Goal: Task Accomplishment & Management: Complete application form

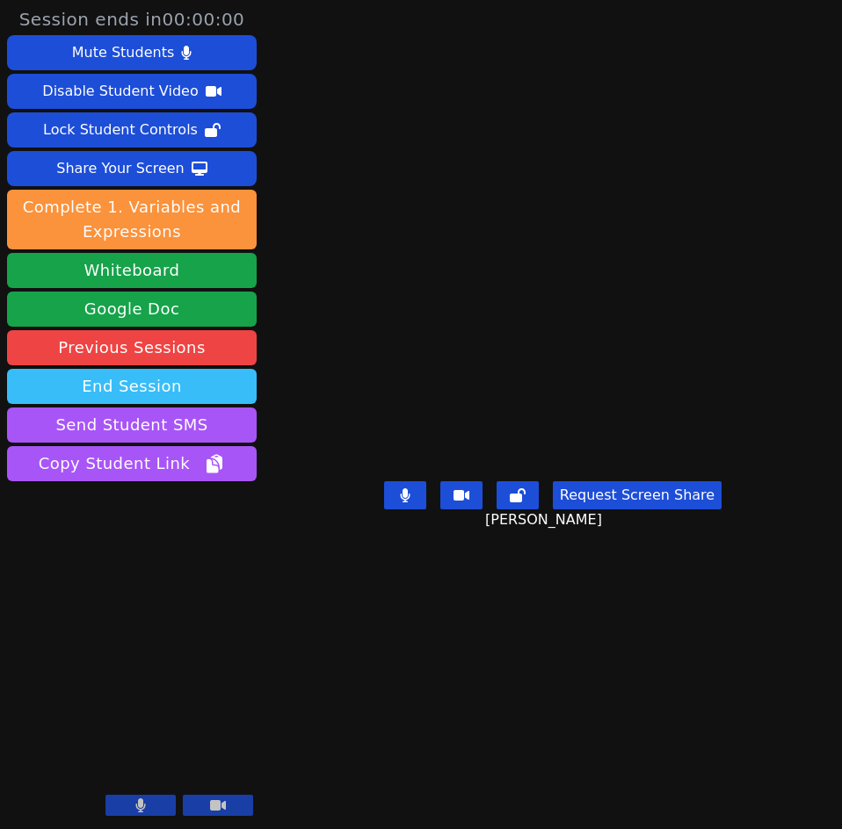
click at [221, 387] on button "End Session" at bounding box center [132, 386] width 250 height 35
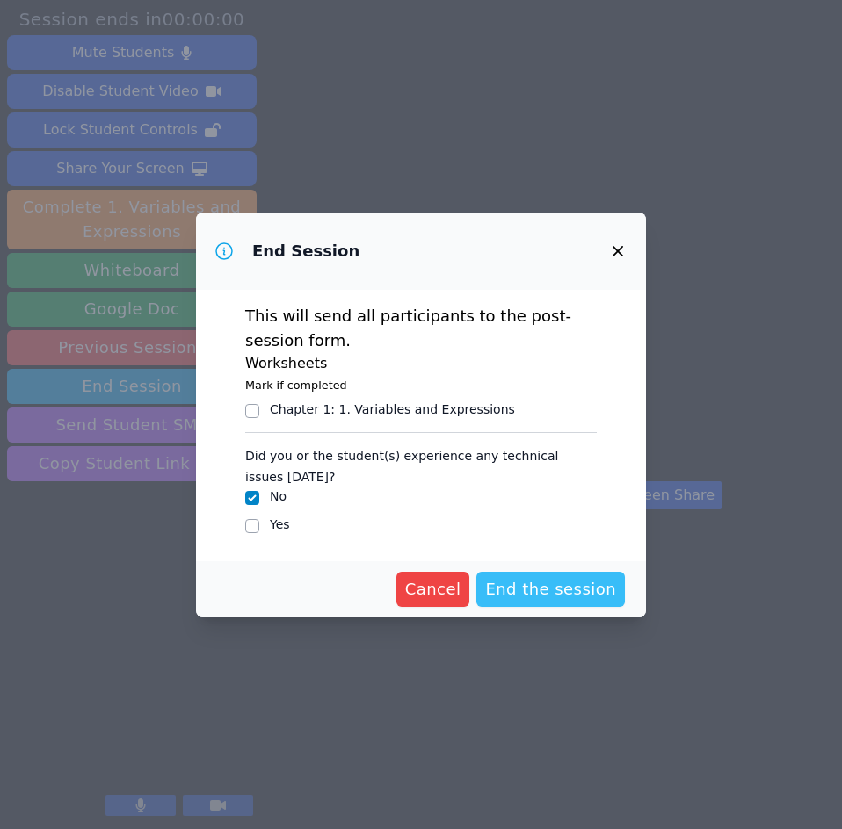
click at [538, 585] on span "End the session" at bounding box center [550, 589] width 131 height 25
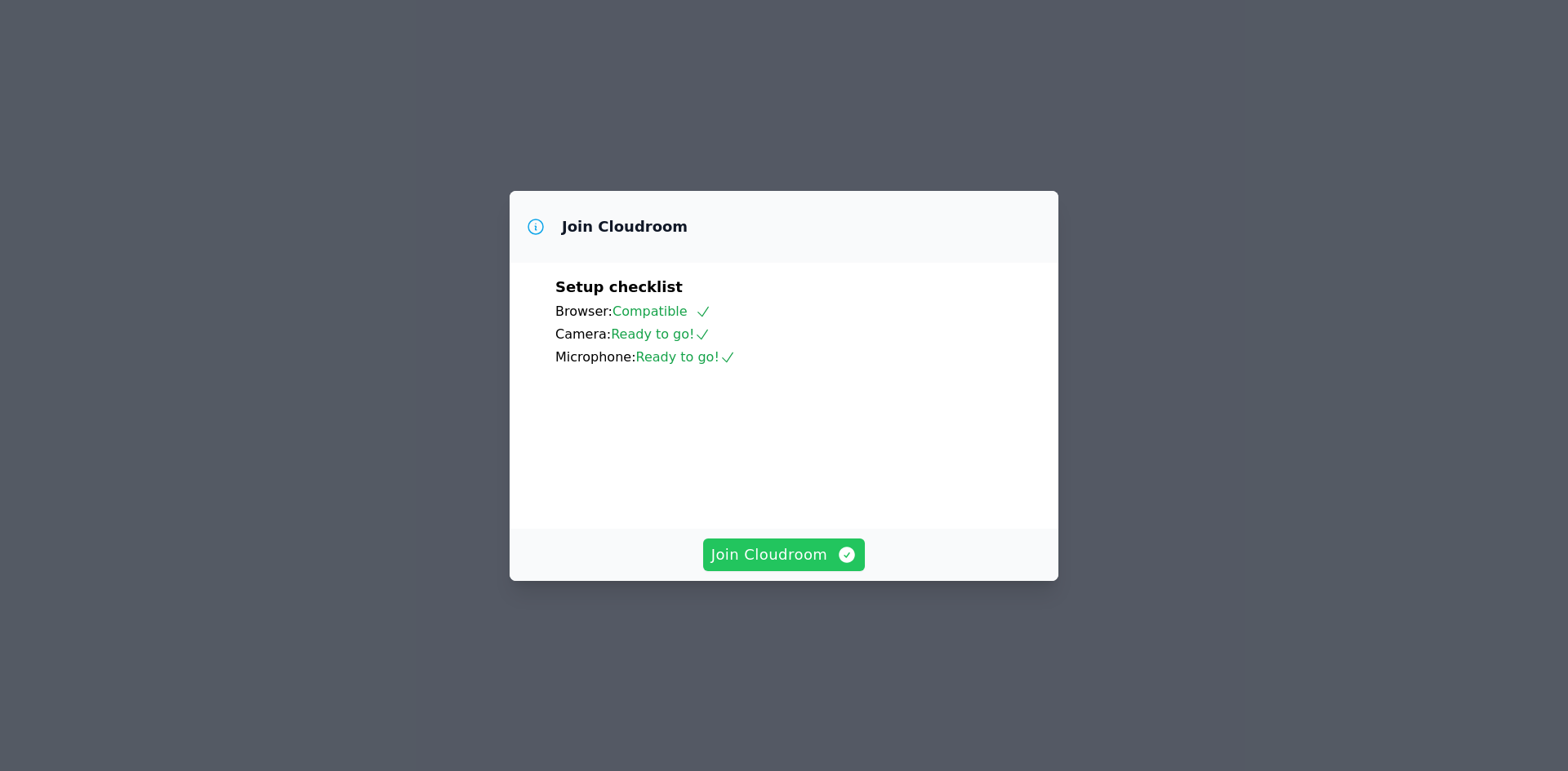
click at [777, 571] on button "Join Cloudroom" at bounding box center [784, 555] width 163 height 33
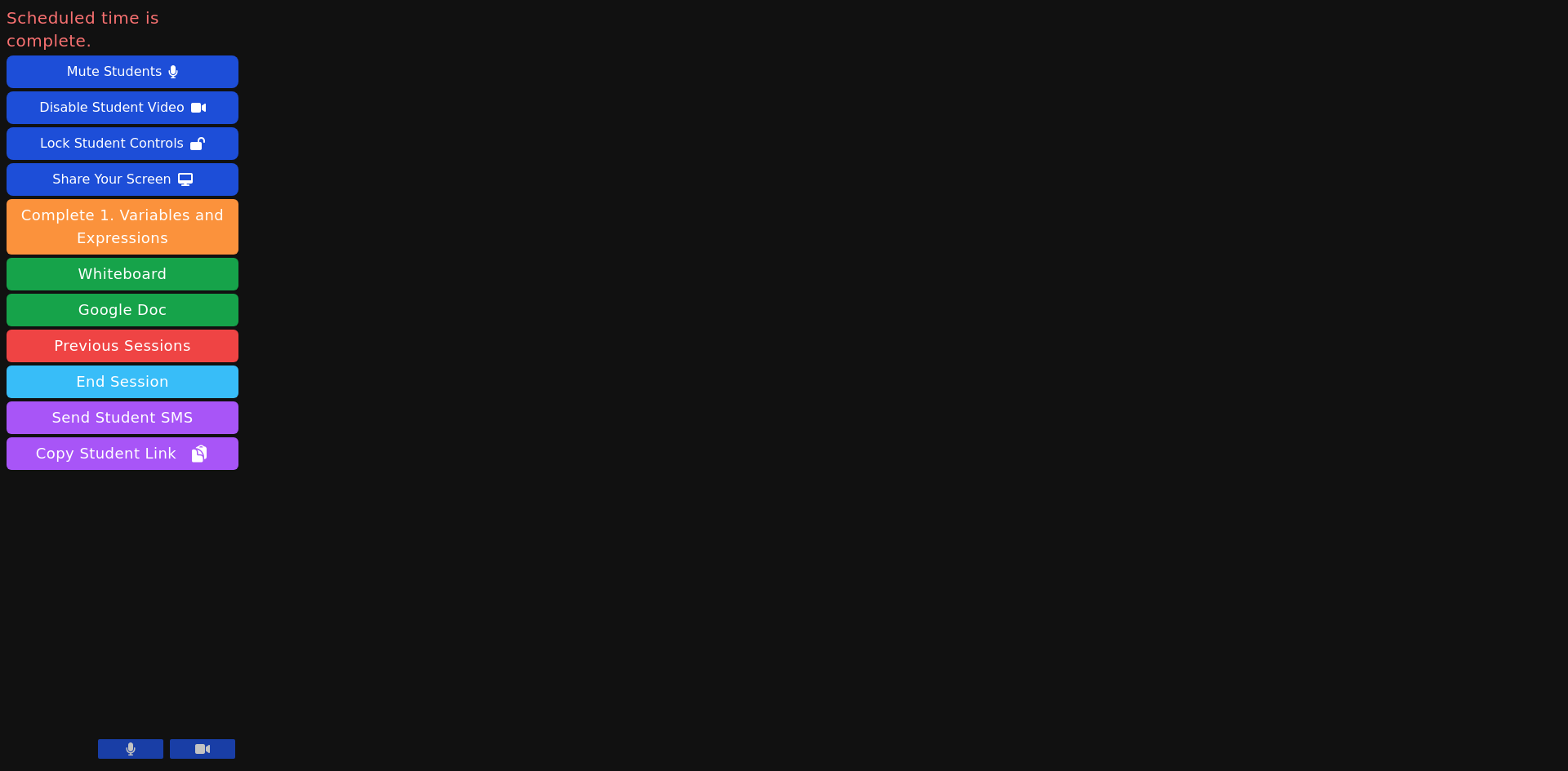
click at [153, 366] on button "End Session" at bounding box center [123, 382] width 232 height 33
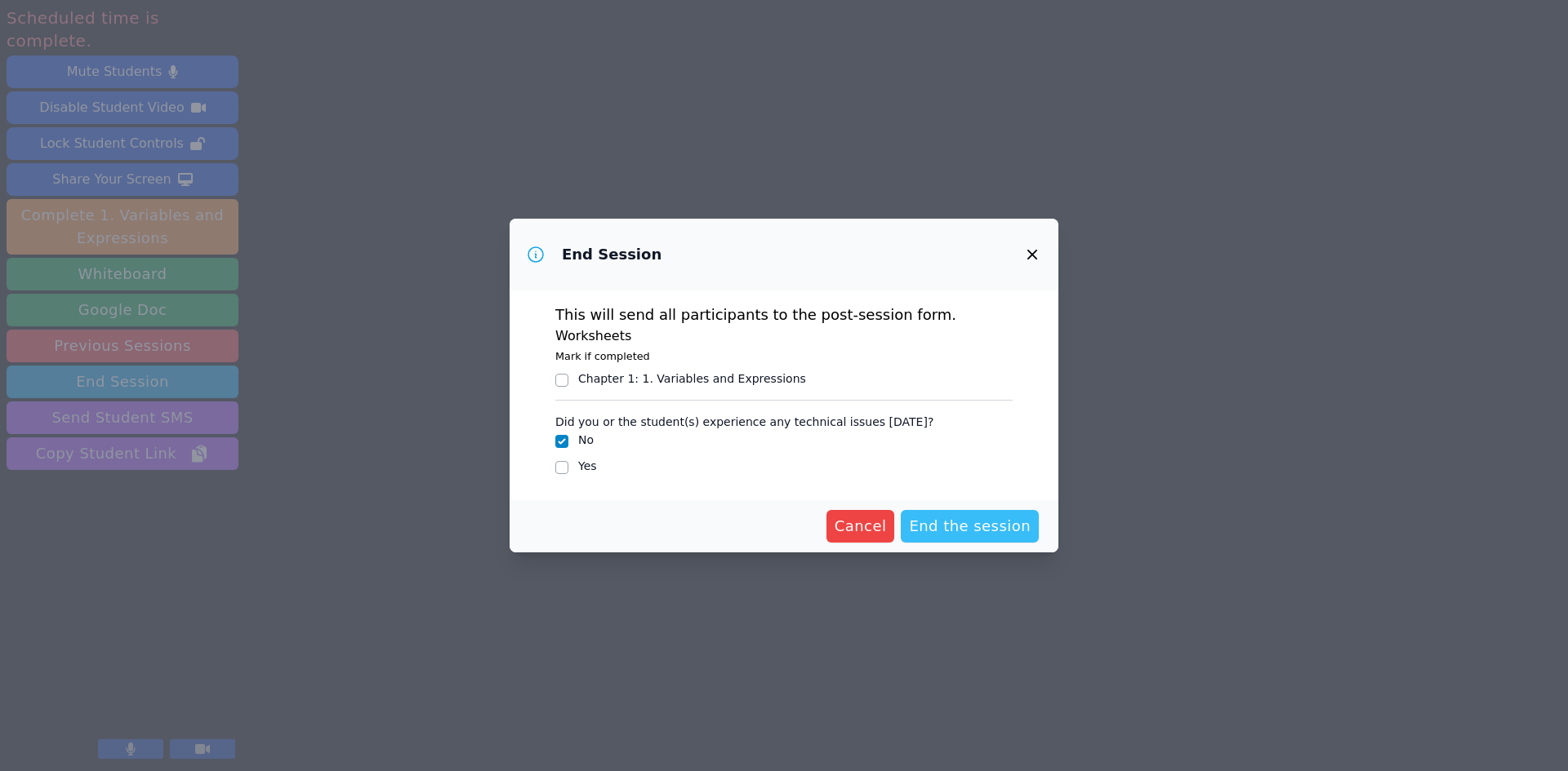
click at [934, 528] on span "End the session" at bounding box center [969, 526] width 122 height 23
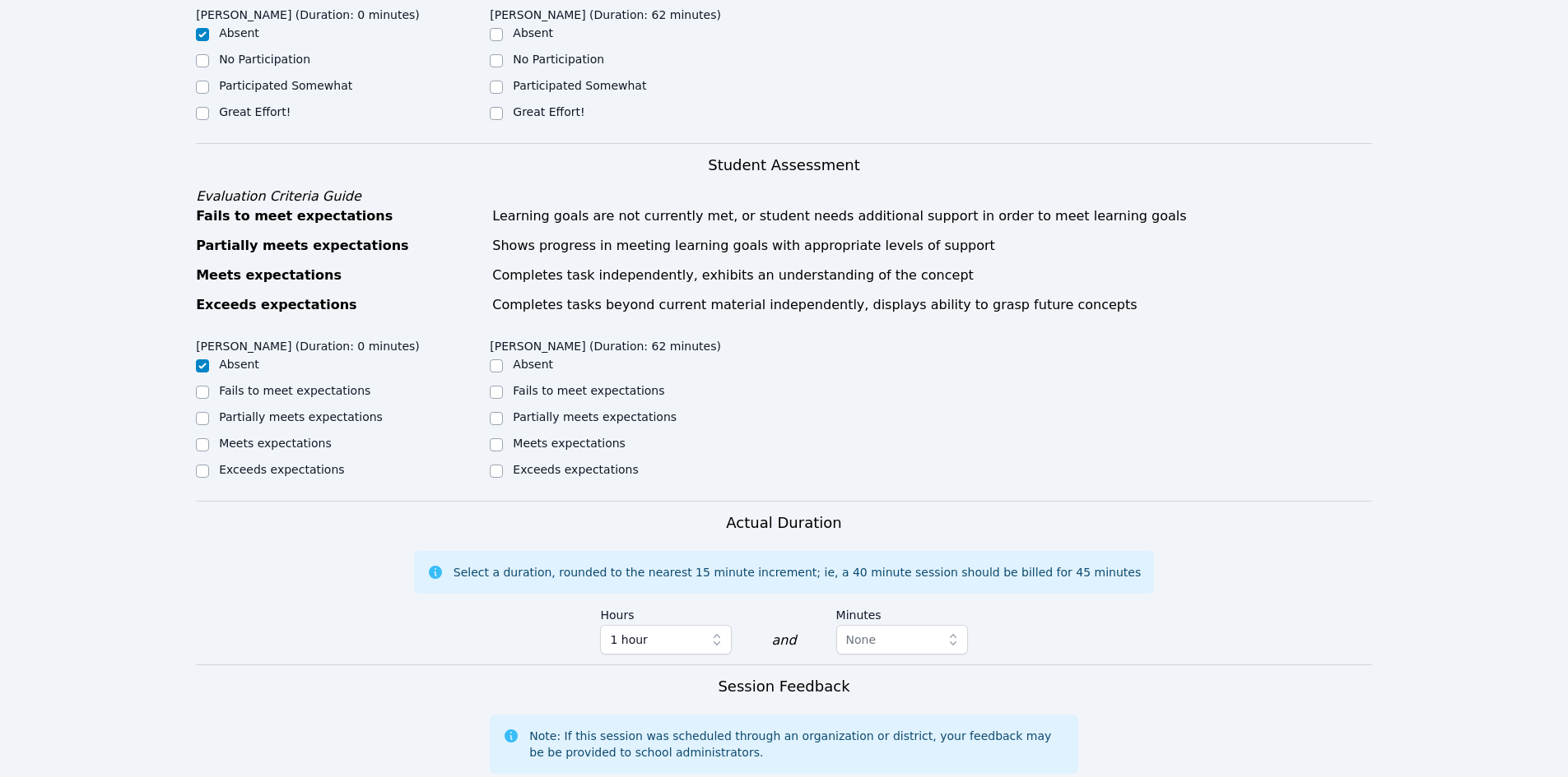
scroll to position [432, 0]
click at [498, 109] on input "Great Effort!" at bounding box center [496, 111] width 13 height 13
checkbox input "true"
click at [496, 439] on input "Meets expectations" at bounding box center [496, 444] width 13 height 13
checkbox input "true"
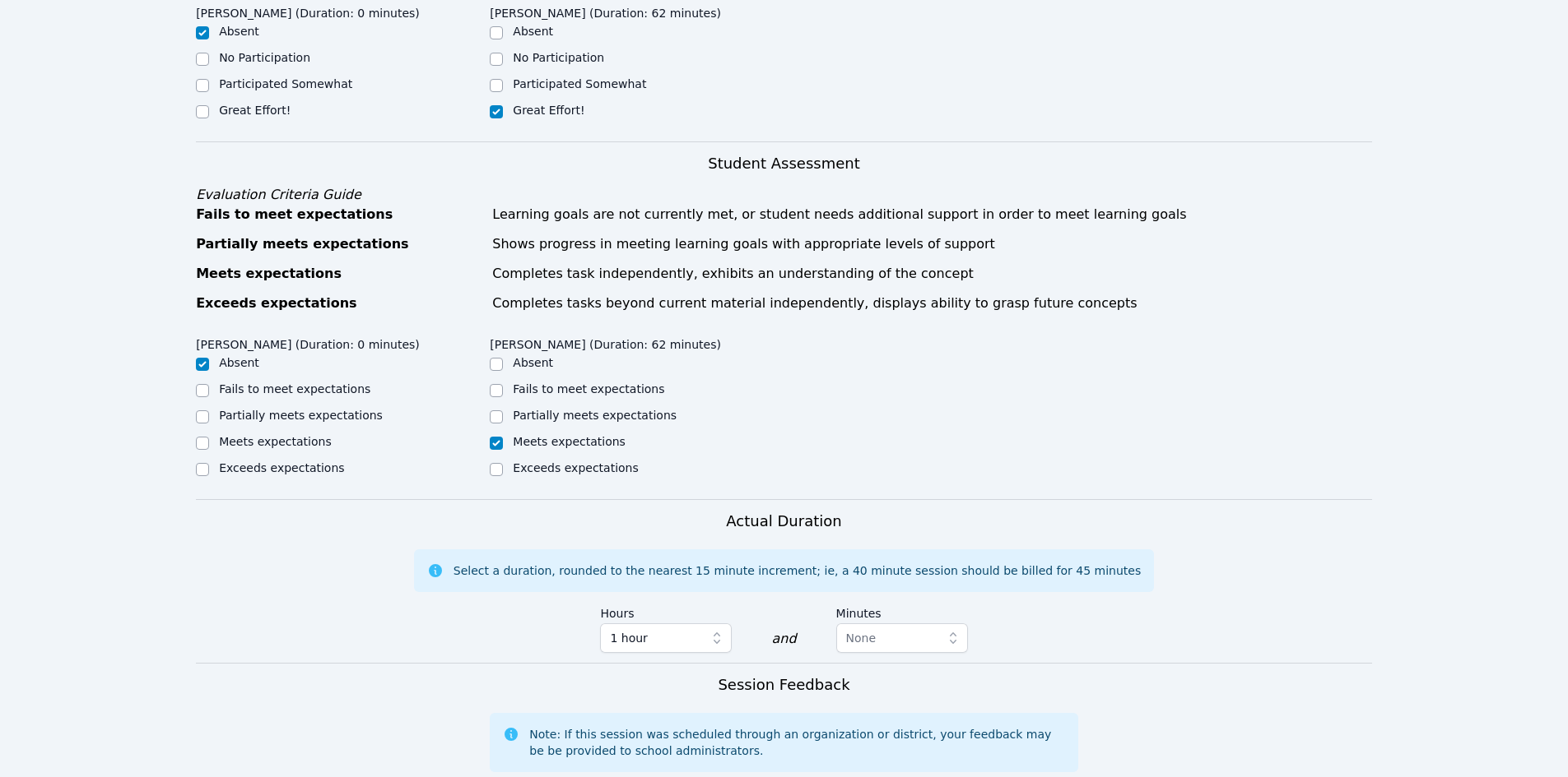
click at [1561, 339] on div "Home Sessions Study Groups Students Messages Open user menu Rebecca Miller Open…" at bounding box center [784, 386] width 1568 height 1636
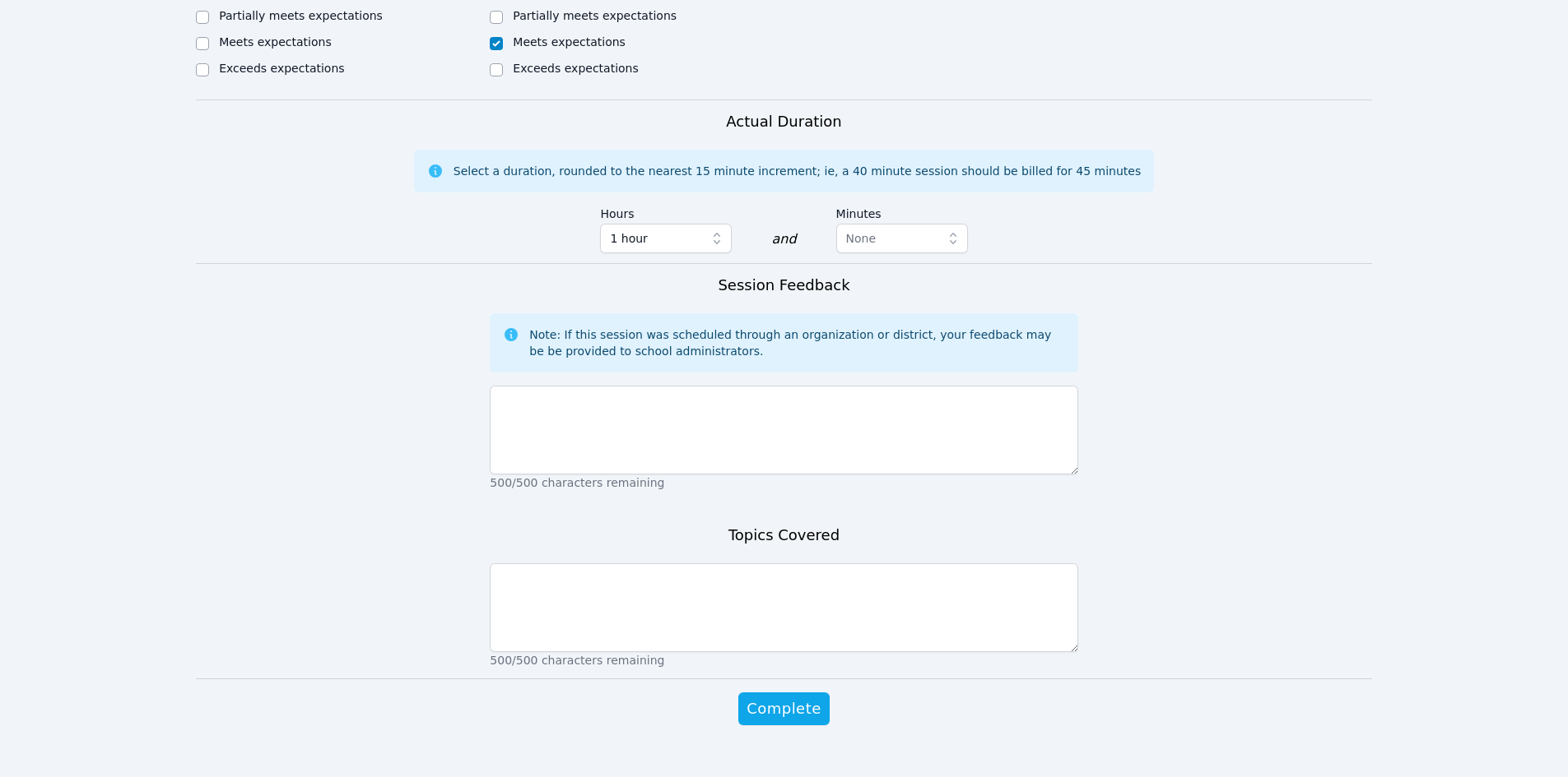
scroll to position [859, 0]
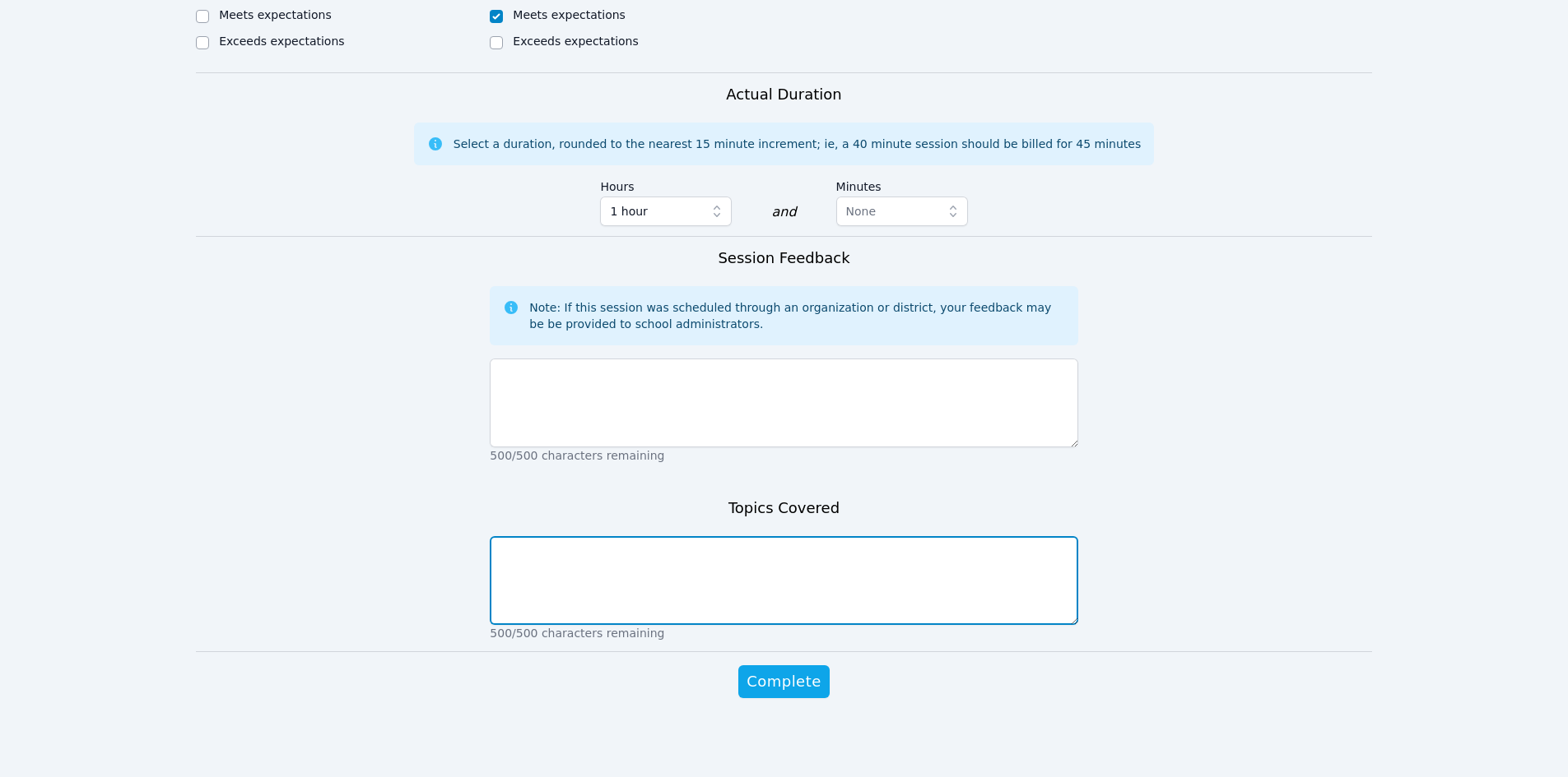
click at [851, 559] on textarea at bounding box center [783, 580] width 587 height 89
click at [676, 552] on textarea "We reviewed combining like terms, adding rational numbers," at bounding box center [783, 580] width 587 height 89
click at [864, 557] on textarea "We reviewed combining like terms and adding rational numbers," at bounding box center [783, 580] width 587 height 89
type textarea "We reviewed combining like terms and adding rational numbers."
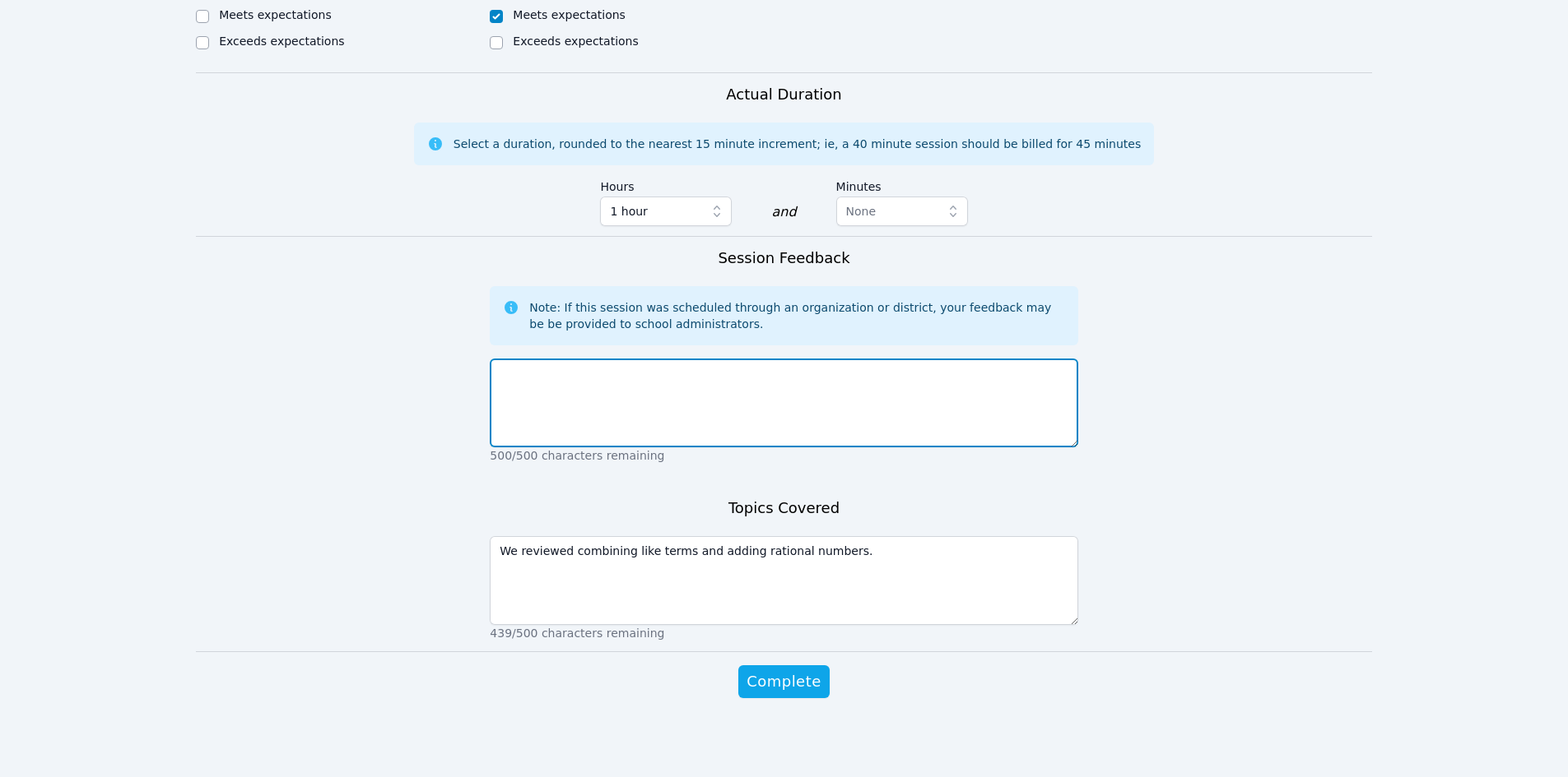
click at [603, 389] on textarea at bounding box center [783, 403] width 587 height 89
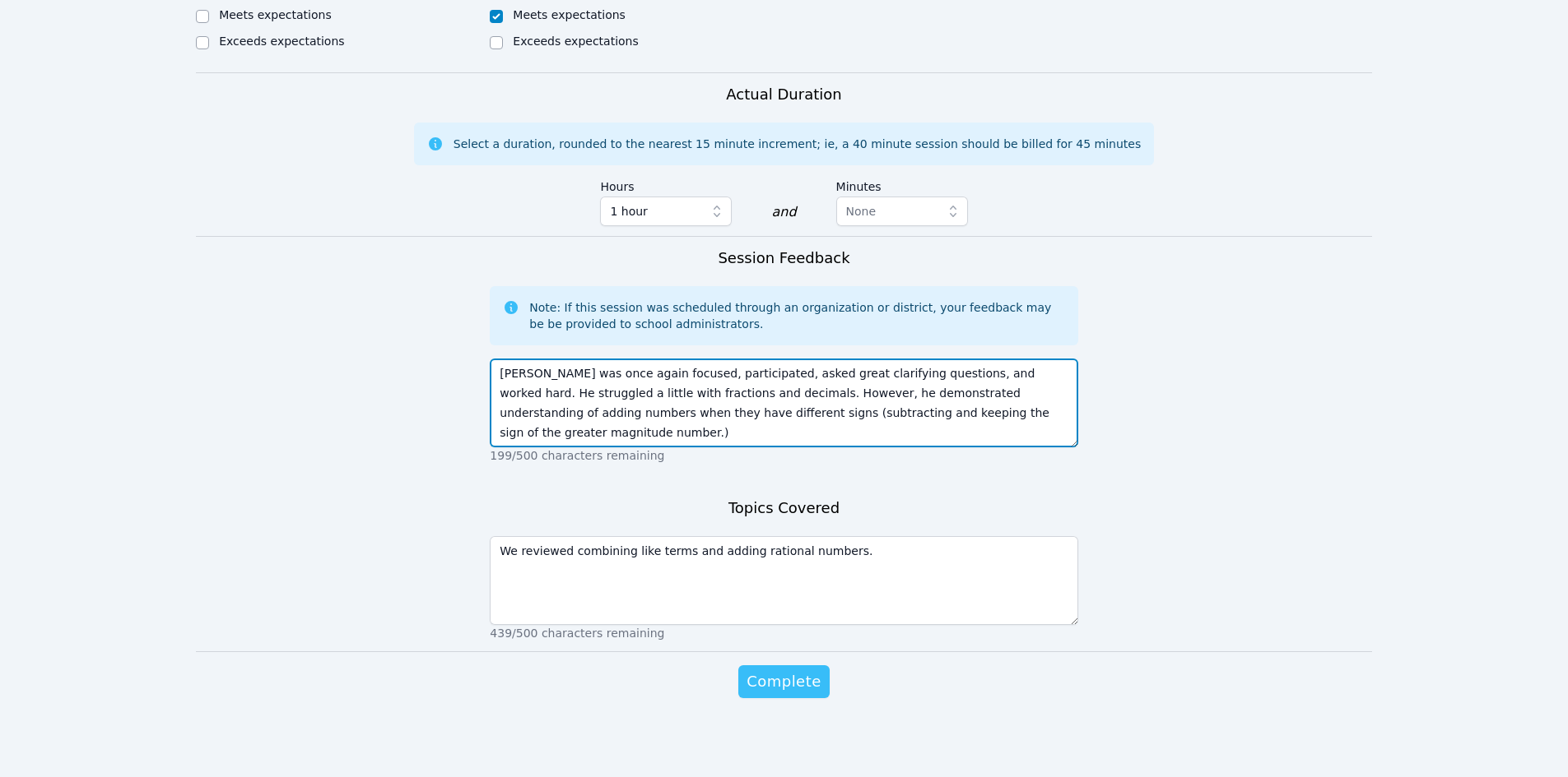
type textarea "Gavin was once again focused, participated, asked great clarifying questions, a…"
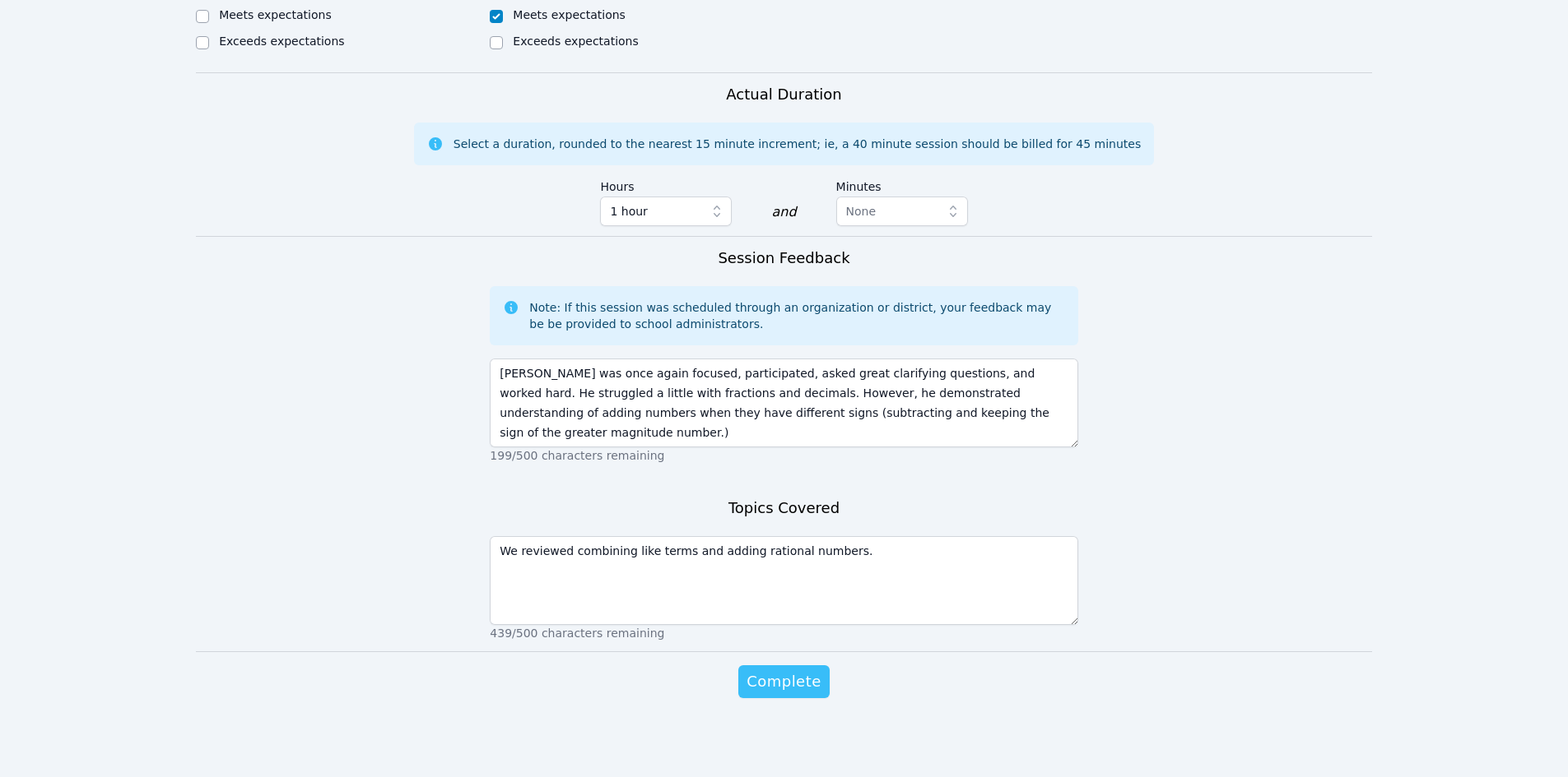
click at [762, 692] on span "Complete" at bounding box center [783, 682] width 74 height 23
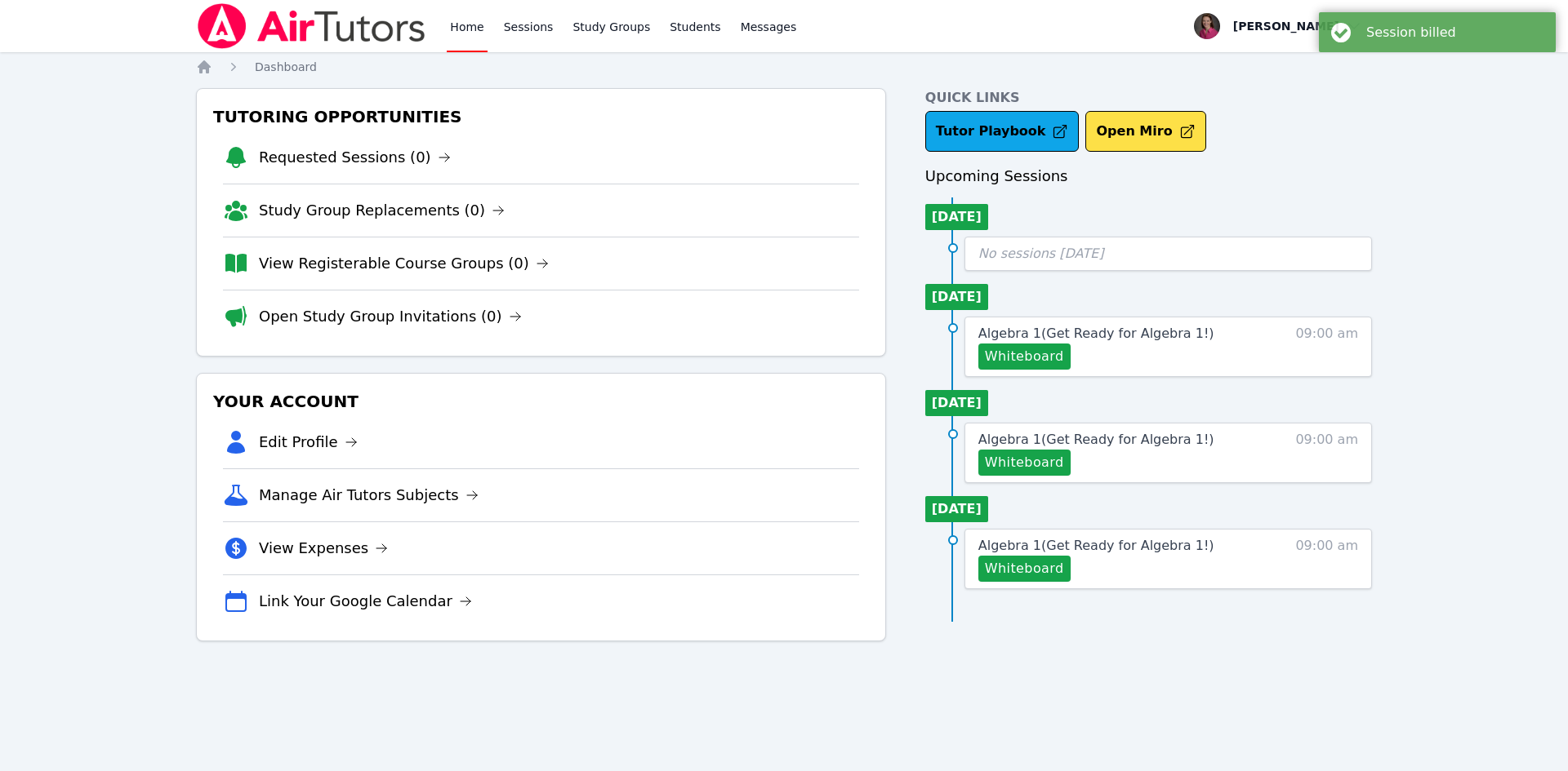
click at [447, 31] on link "Home" at bounding box center [467, 26] width 40 height 52
